Goal: Find contact information: Find contact information

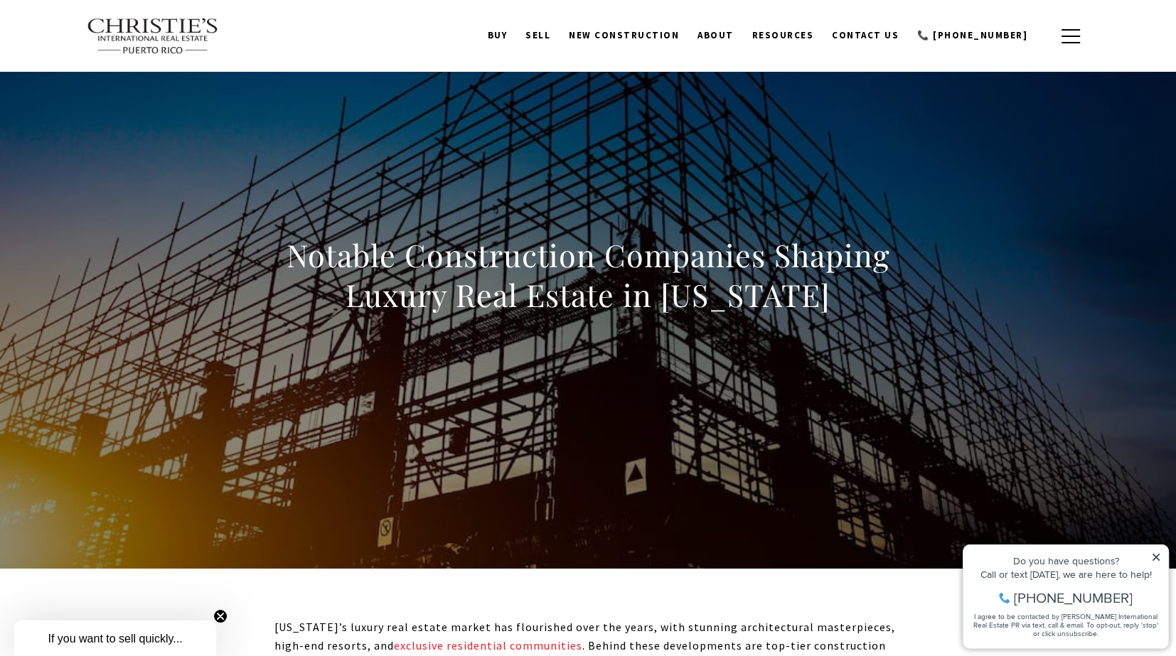
click at [143, 38] on img at bounding box center [153, 36] width 132 height 37
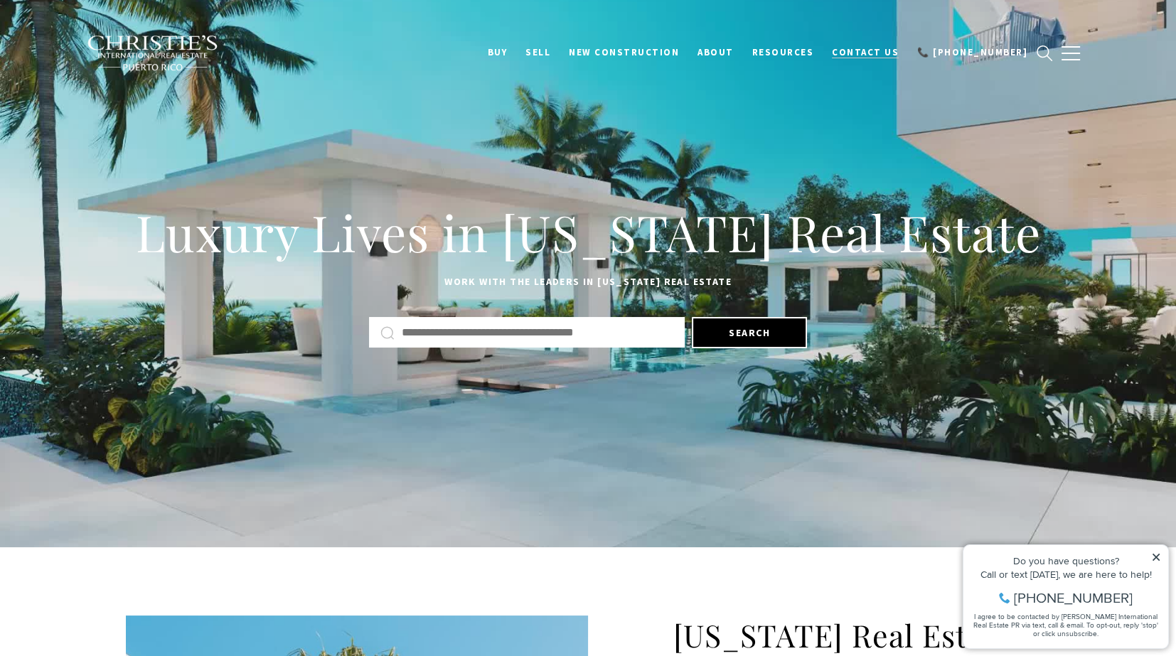
click at [882, 55] on span "Contact Us" at bounding box center [865, 52] width 67 height 12
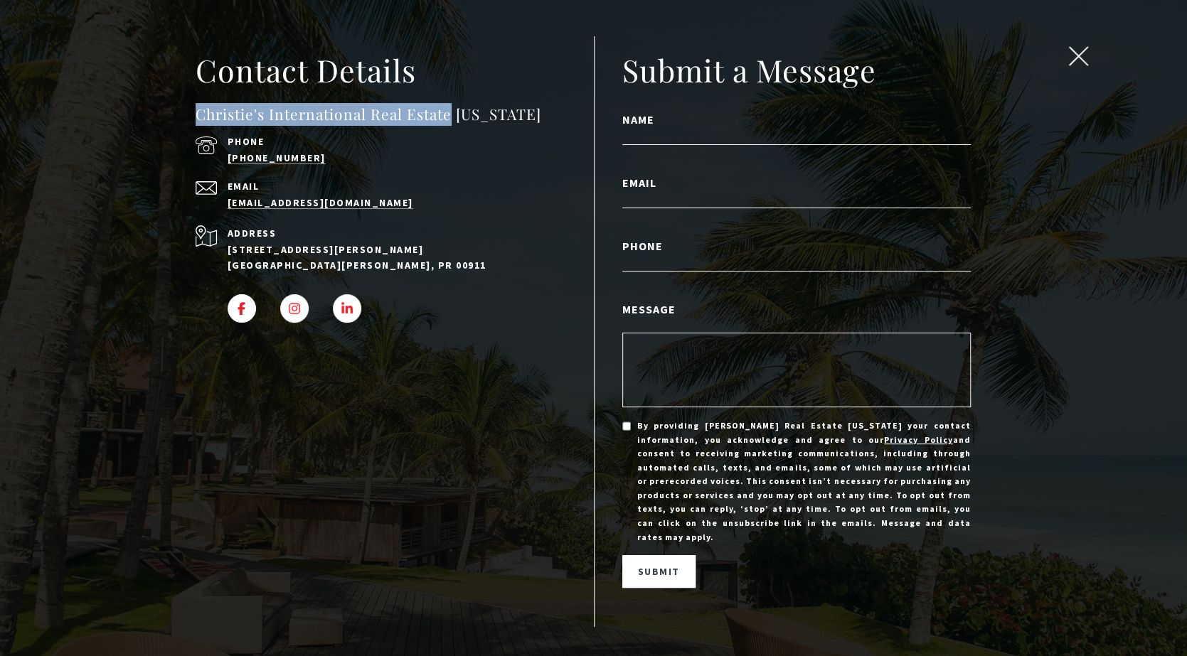
drag, startPoint x: 196, startPoint y: 124, endPoint x: 453, endPoint y: 124, distance: 256.7
click at [453, 124] on h4 "Christie's International Real Estate [US_STATE]" at bounding box center [395, 114] width 398 height 23
copy h4 "Christie's International Real Estate"
click at [364, 126] on h4 "Christie's International Real Estate [US_STATE]" at bounding box center [395, 114] width 398 height 23
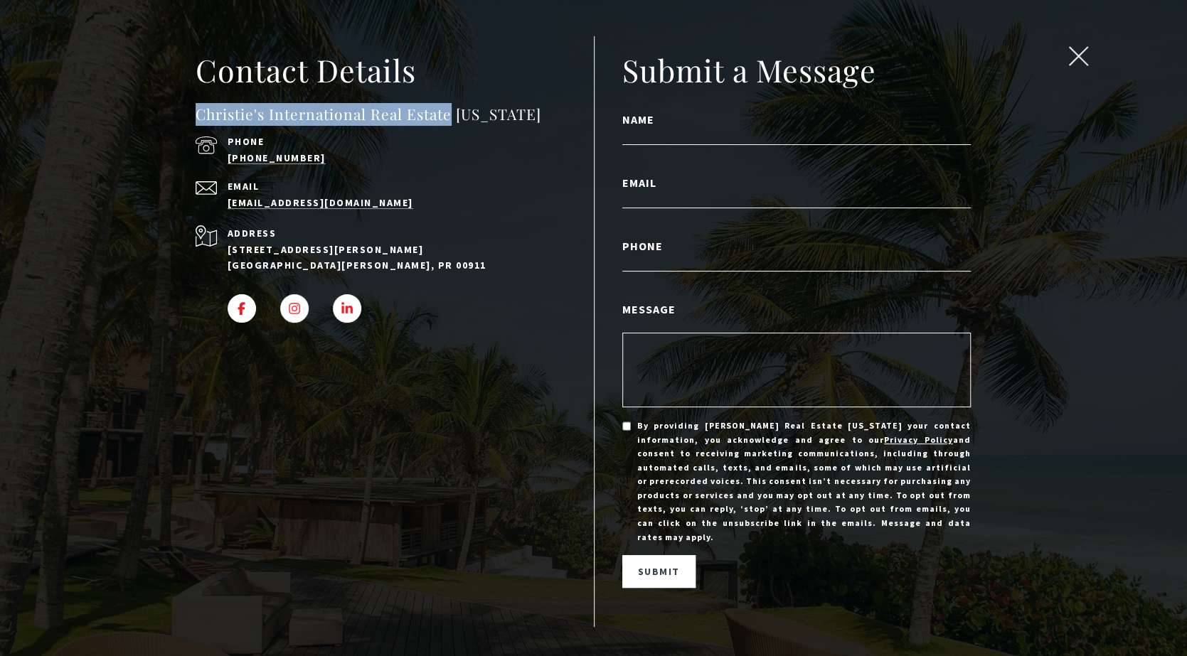
drag, startPoint x: 200, startPoint y: 122, endPoint x: 451, endPoint y: 127, distance: 251.0
click at [451, 126] on h4 "Christie's International Real Estate [US_STATE]" at bounding box center [395, 114] width 398 height 23
copy h4 "Christie's International Real Estate"
drag, startPoint x: 259, startPoint y: 167, endPoint x: 557, endPoint y: 173, distance: 298.7
click at [557, 173] on div "Christie's International Real Estate Puerto Rico Phone (939) 337-3000 Email adm…" at bounding box center [395, 156] width 398 height 107
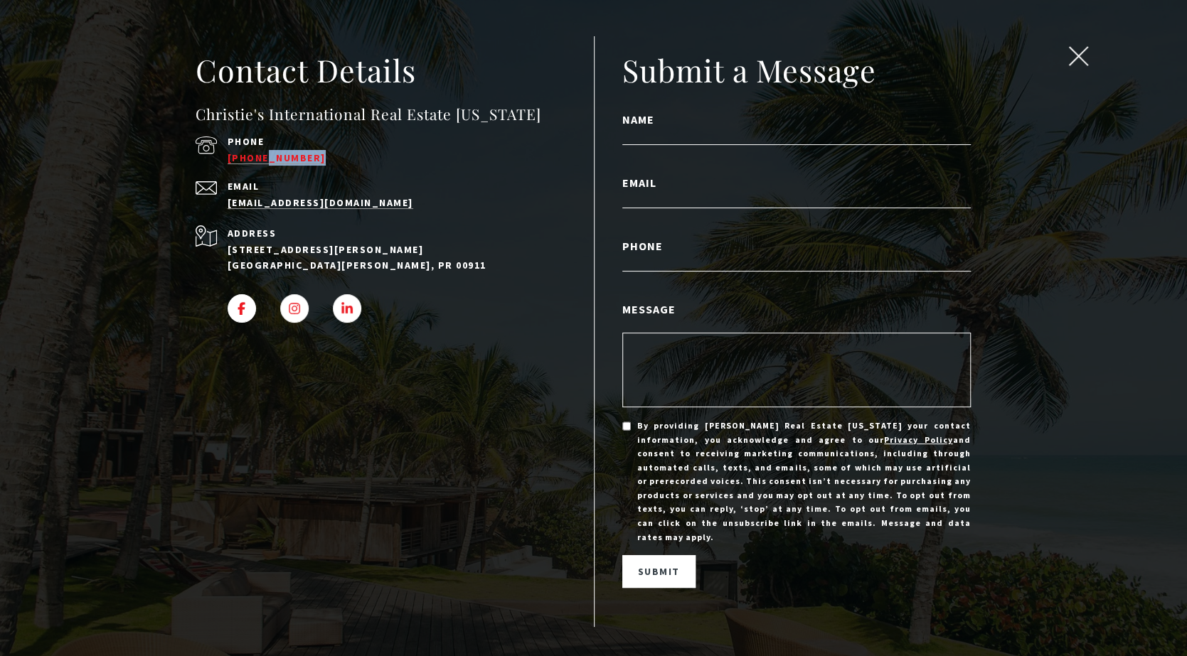
drag, startPoint x: 332, startPoint y: 167, endPoint x: 259, endPoint y: 169, distance: 73.3
click at [259, 166] on div "Phone (939) 337-3000" at bounding box center [375, 151] width 358 height 29
copy link "337-3000"
drag, startPoint x: 355, startPoint y: 211, endPoint x: 232, endPoint y: 219, distance: 122.5
click at [232, 219] on div "Christie's International Real Estate Puerto Rico Phone (939) 337-3000 Email adm…" at bounding box center [395, 216] width 398 height 227
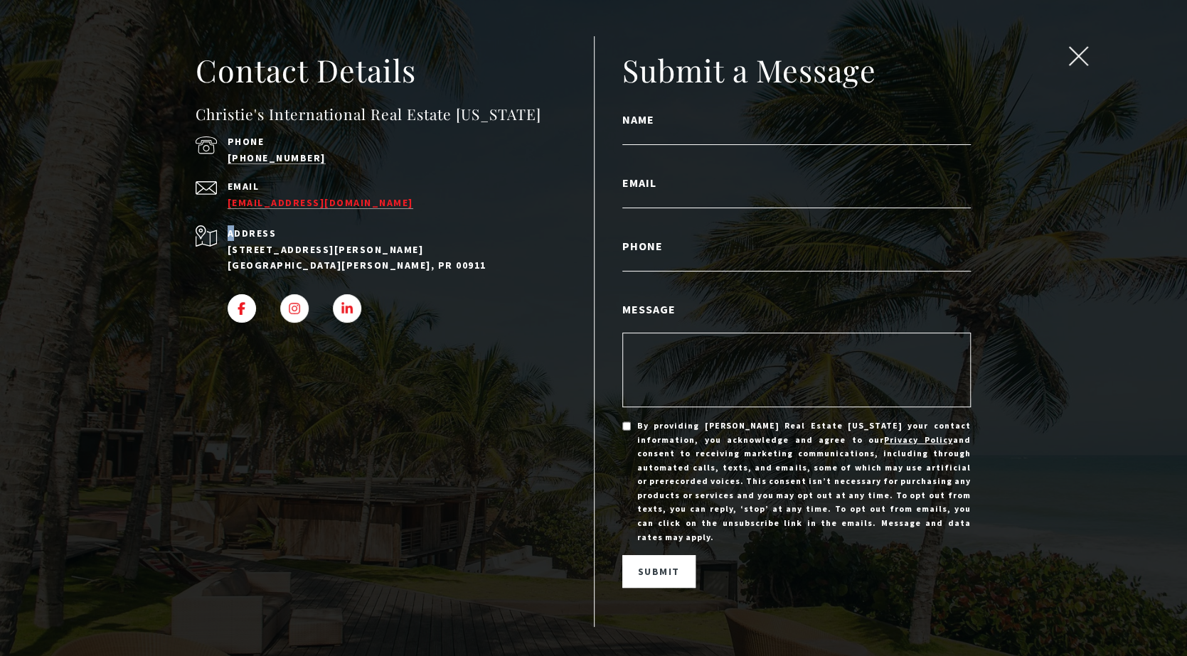
drag, startPoint x: 232, startPoint y: 219, endPoint x: 288, endPoint y: 213, distance: 55.8
